Goal: Find contact information: Find contact information

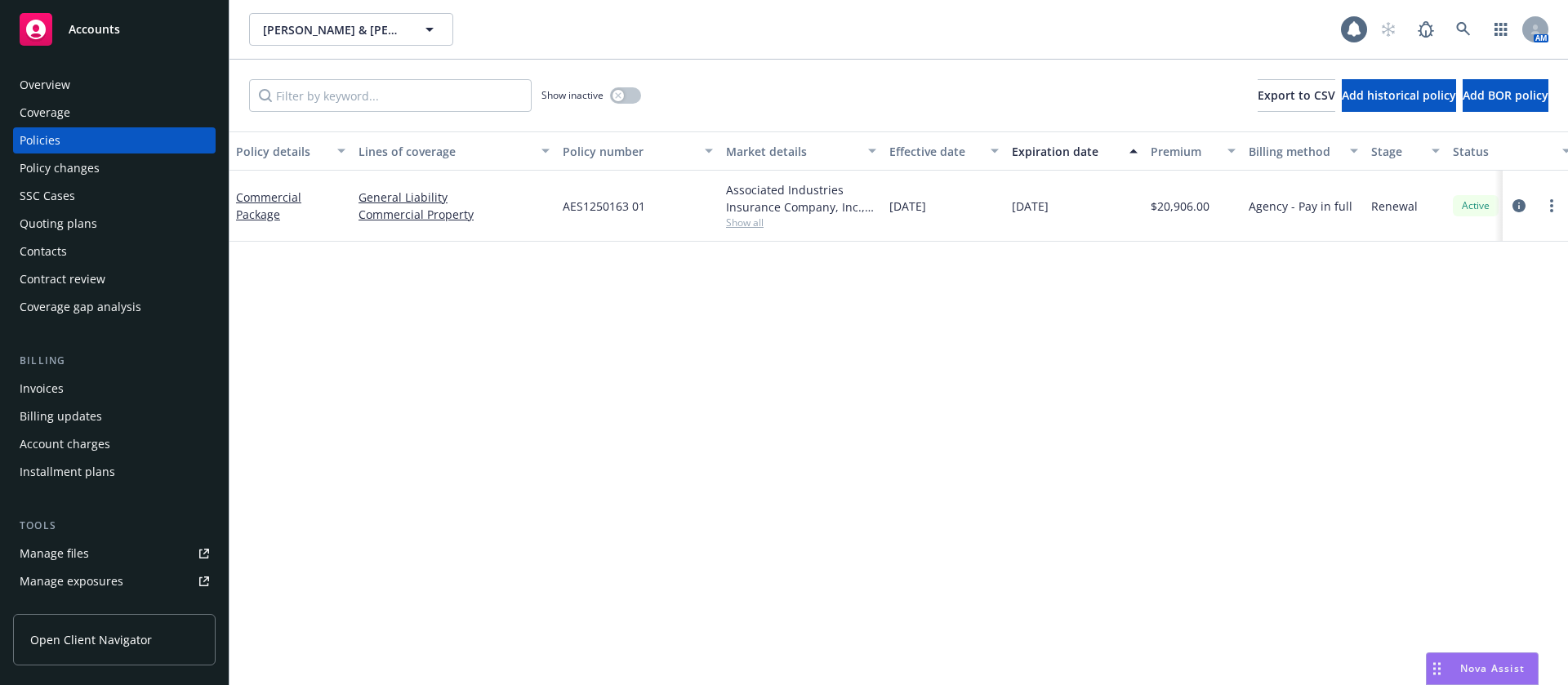
click at [59, 253] on div "Contacts" at bounding box center [43, 251] width 47 height 26
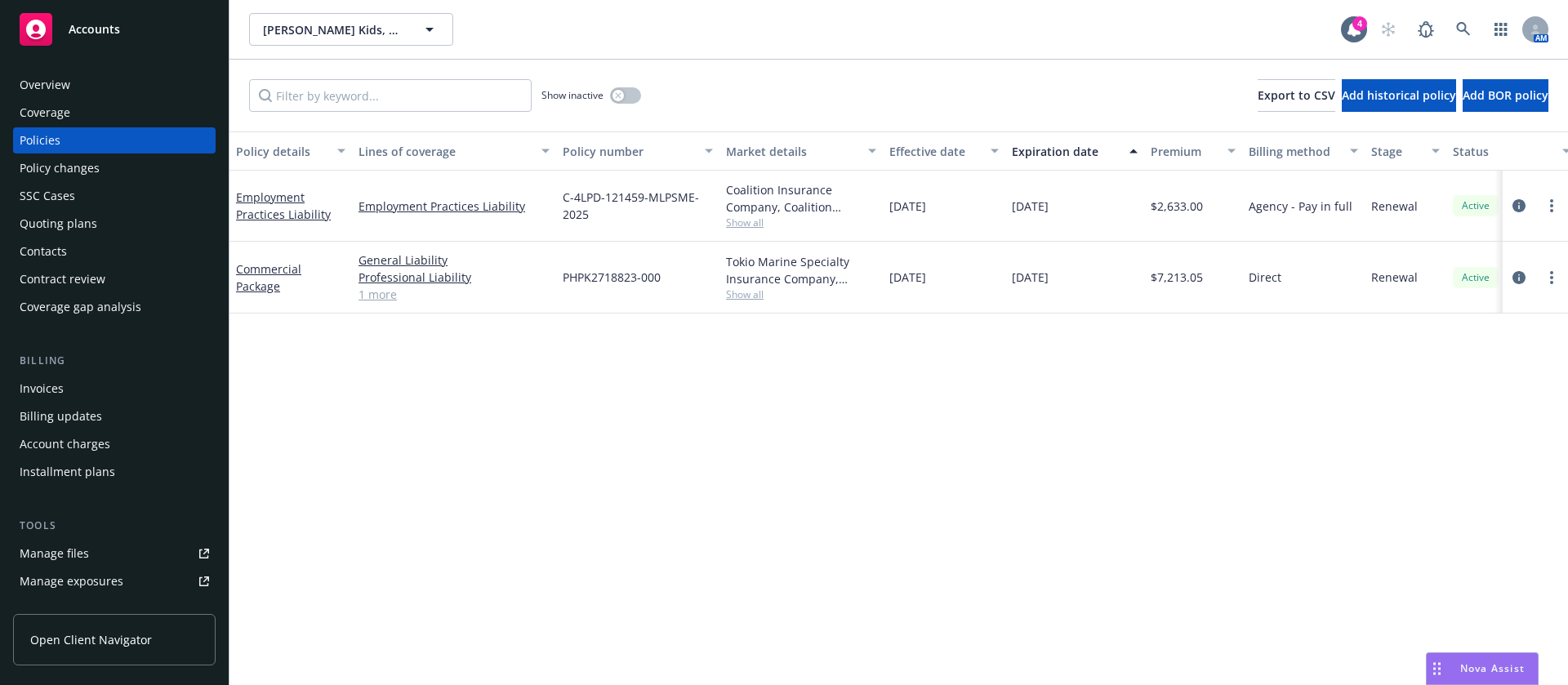
click at [66, 247] on div "Contacts" at bounding box center [114, 251] width 189 height 26
